Goal: Navigation & Orientation: Find specific page/section

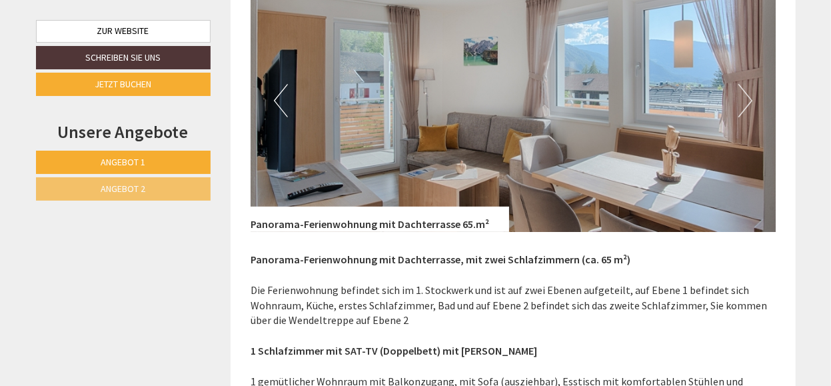
scroll to position [2598, 0]
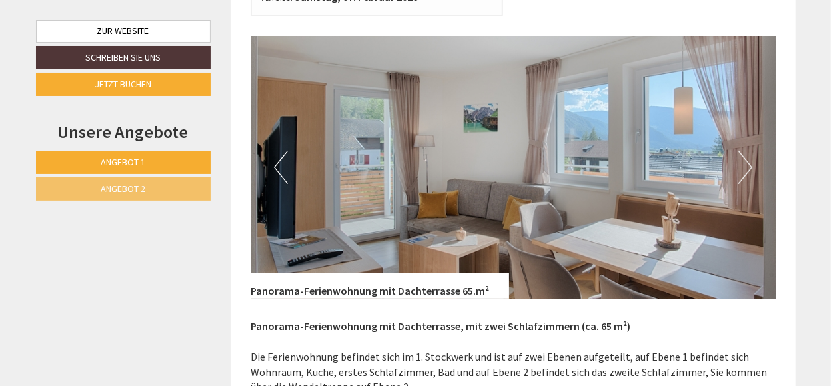
click at [748, 153] on button "Next" at bounding box center [745, 167] width 14 height 33
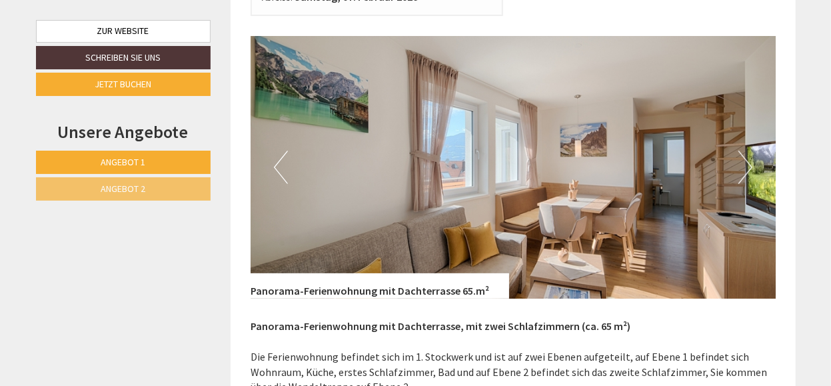
click at [748, 153] on button "Next" at bounding box center [745, 167] width 14 height 33
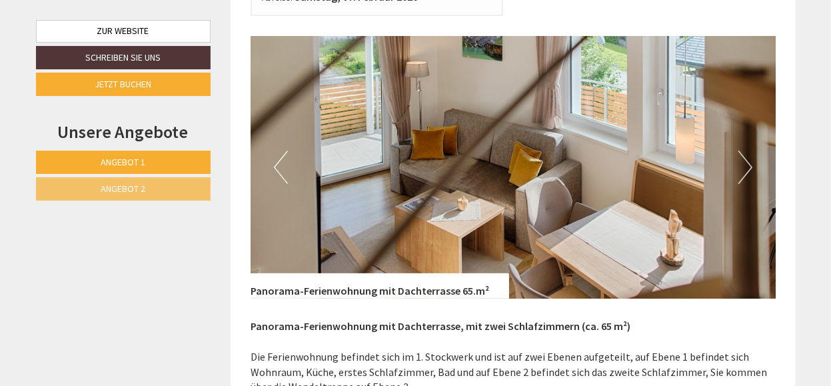
click at [748, 153] on button "Next" at bounding box center [745, 167] width 14 height 33
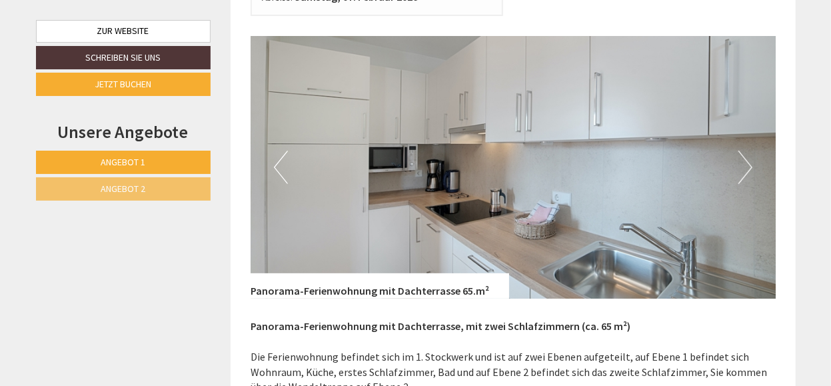
click at [748, 153] on button "Next" at bounding box center [745, 167] width 14 height 33
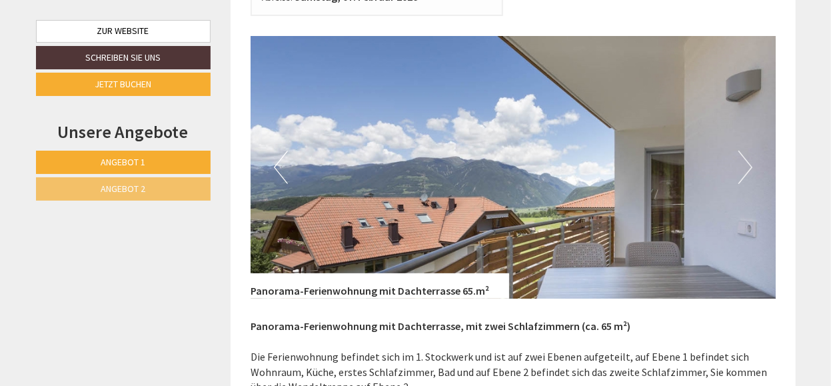
click at [748, 153] on button "Next" at bounding box center [745, 167] width 14 height 33
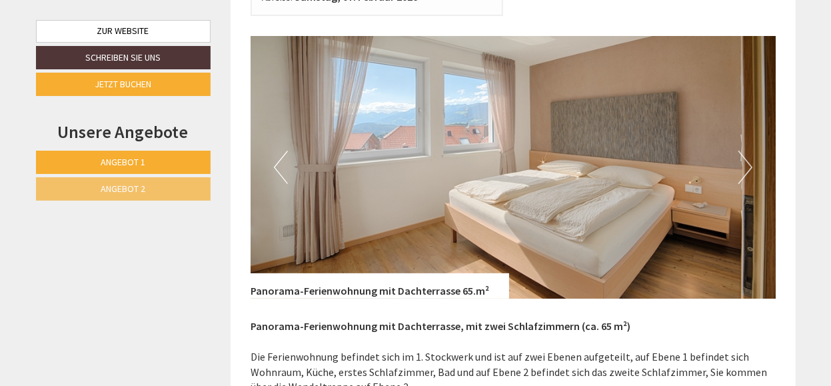
click at [748, 153] on button "Next" at bounding box center [745, 167] width 14 height 33
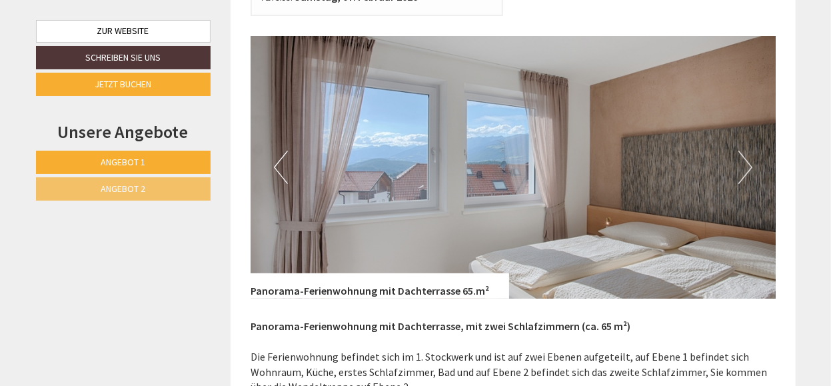
click at [748, 153] on button "Next" at bounding box center [745, 167] width 14 height 33
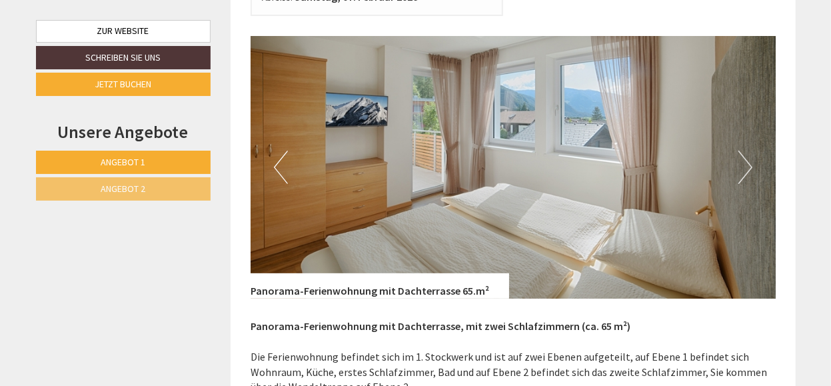
click at [748, 153] on button "Next" at bounding box center [745, 167] width 14 height 33
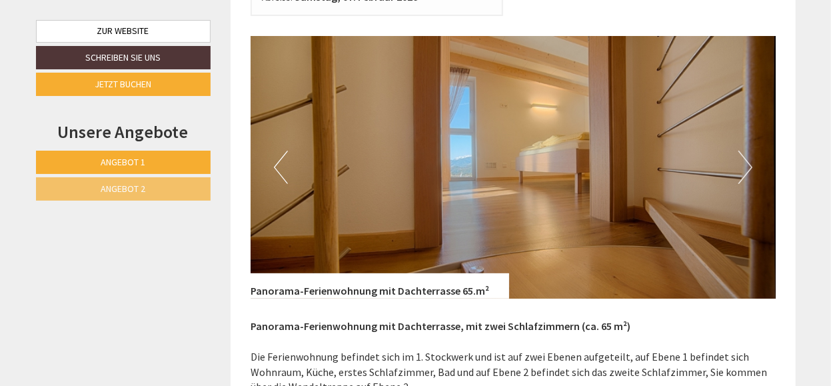
click at [748, 153] on button "Next" at bounding box center [745, 167] width 14 height 33
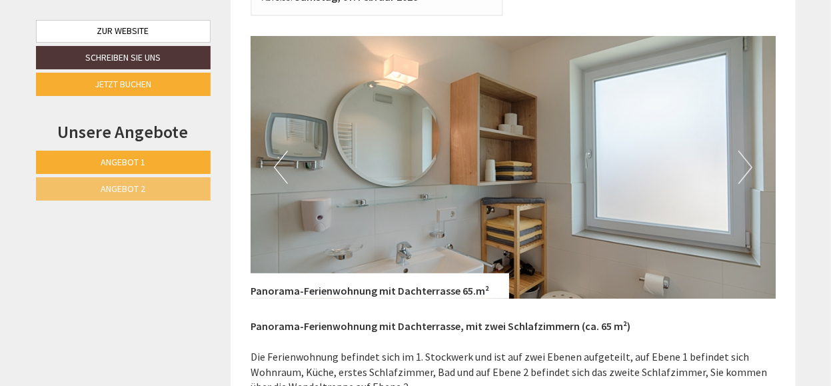
click at [748, 153] on button "Next" at bounding box center [745, 167] width 14 height 33
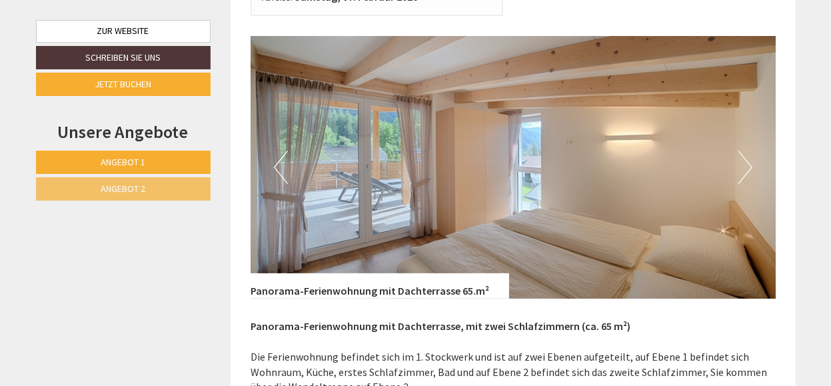
click at [748, 153] on button "Next" at bounding box center [745, 167] width 14 height 33
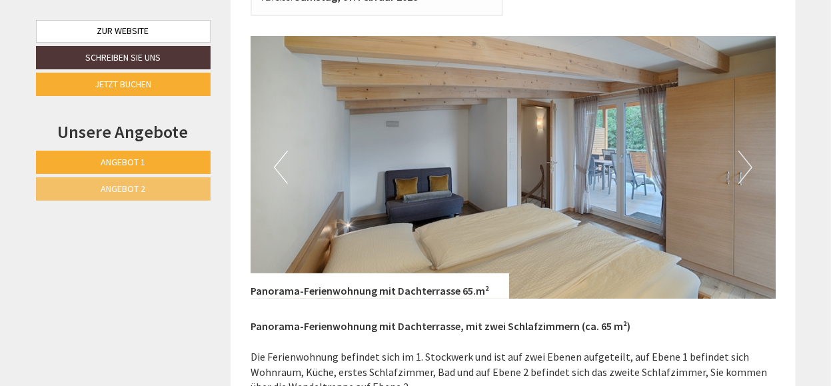
click at [748, 153] on button "Next" at bounding box center [745, 167] width 14 height 33
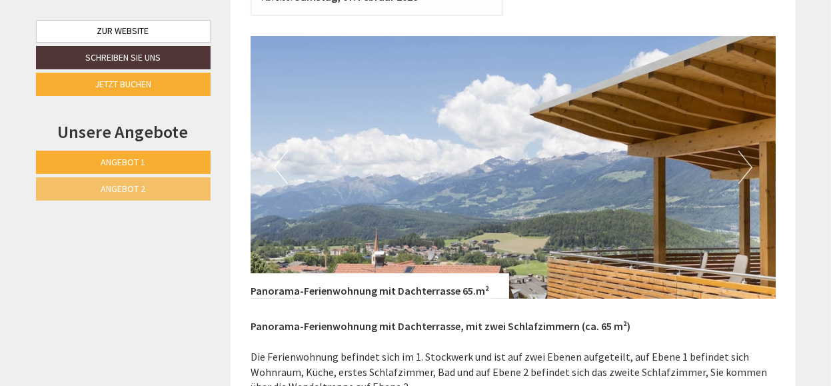
click at [748, 153] on button "Next" at bounding box center [745, 167] width 14 height 33
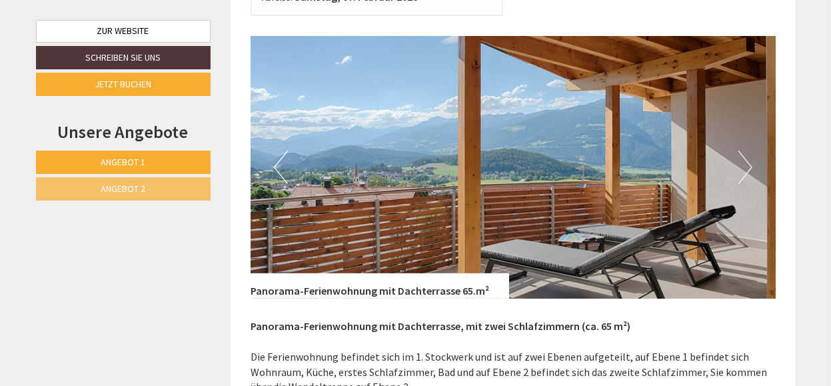
click at [748, 153] on button "Next" at bounding box center [745, 167] width 14 height 33
